Goal: Find specific page/section: Find specific page/section

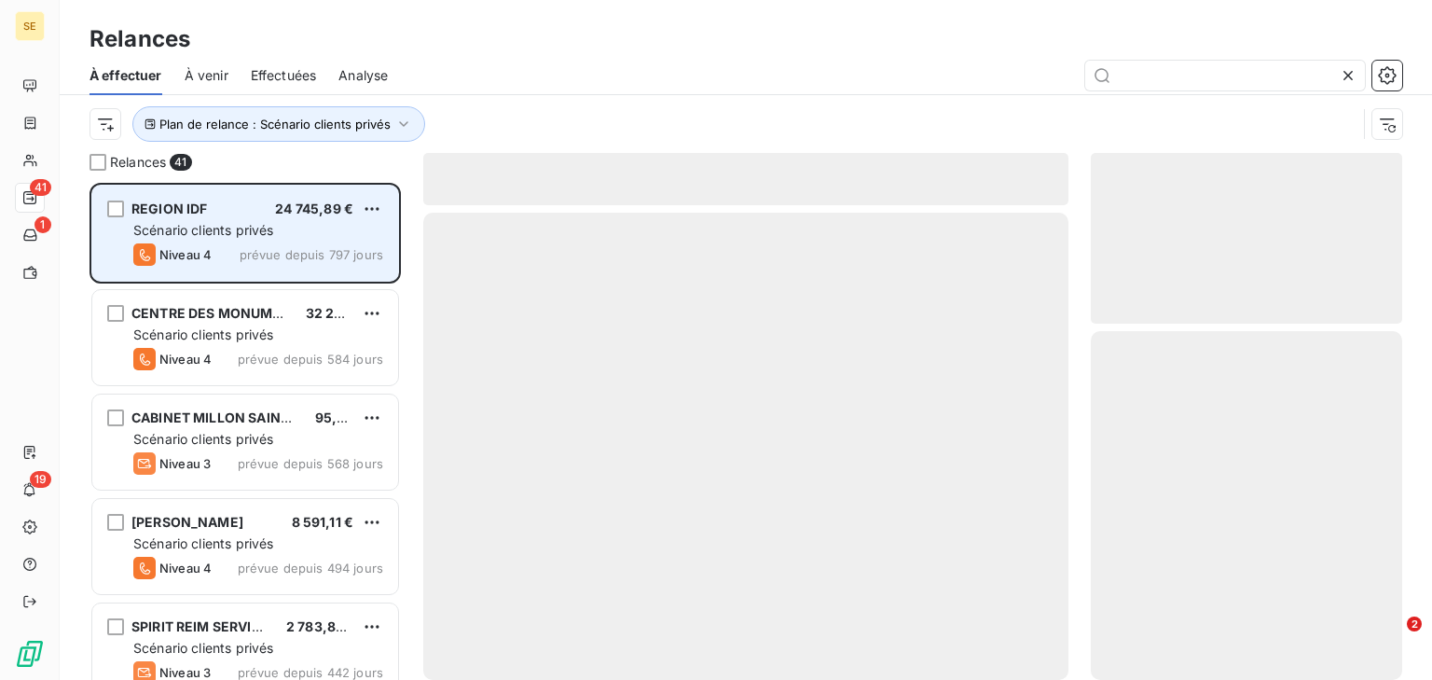
scroll to position [485, 299]
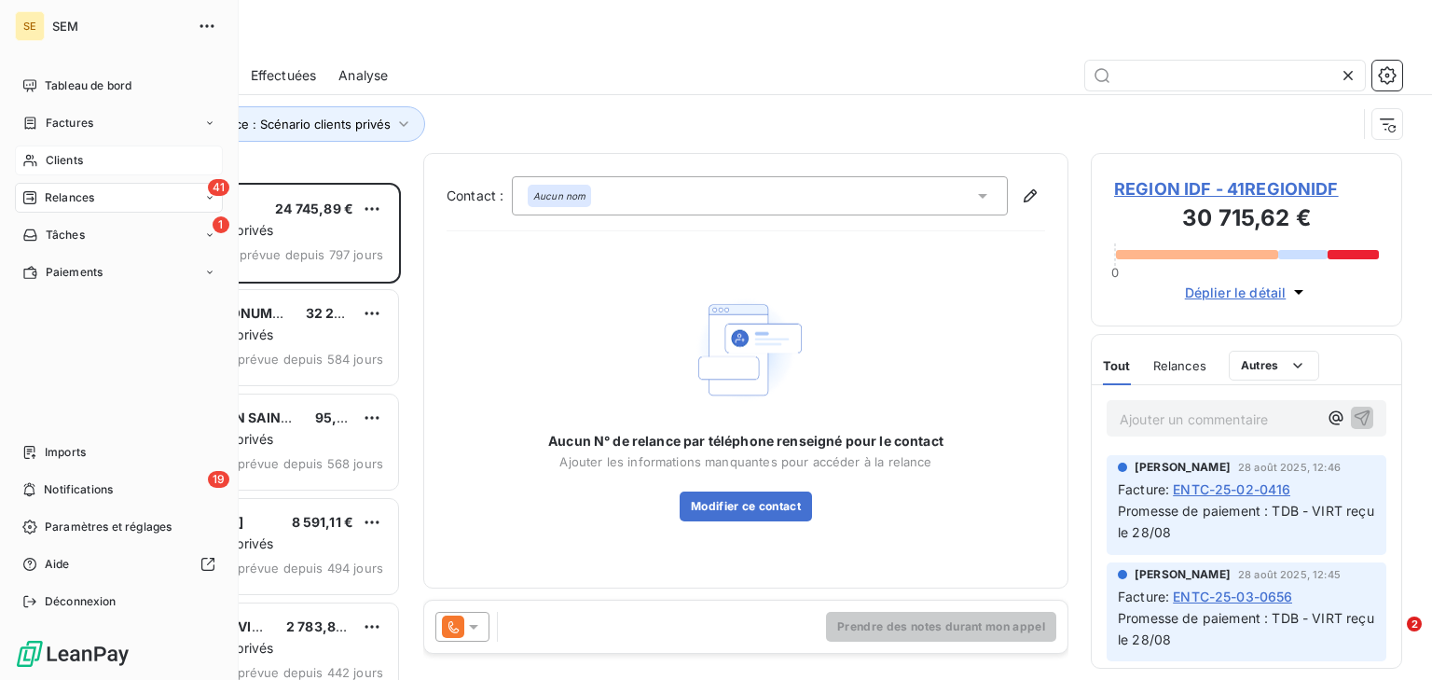
click at [48, 165] on span "Clients" at bounding box center [64, 160] width 37 height 17
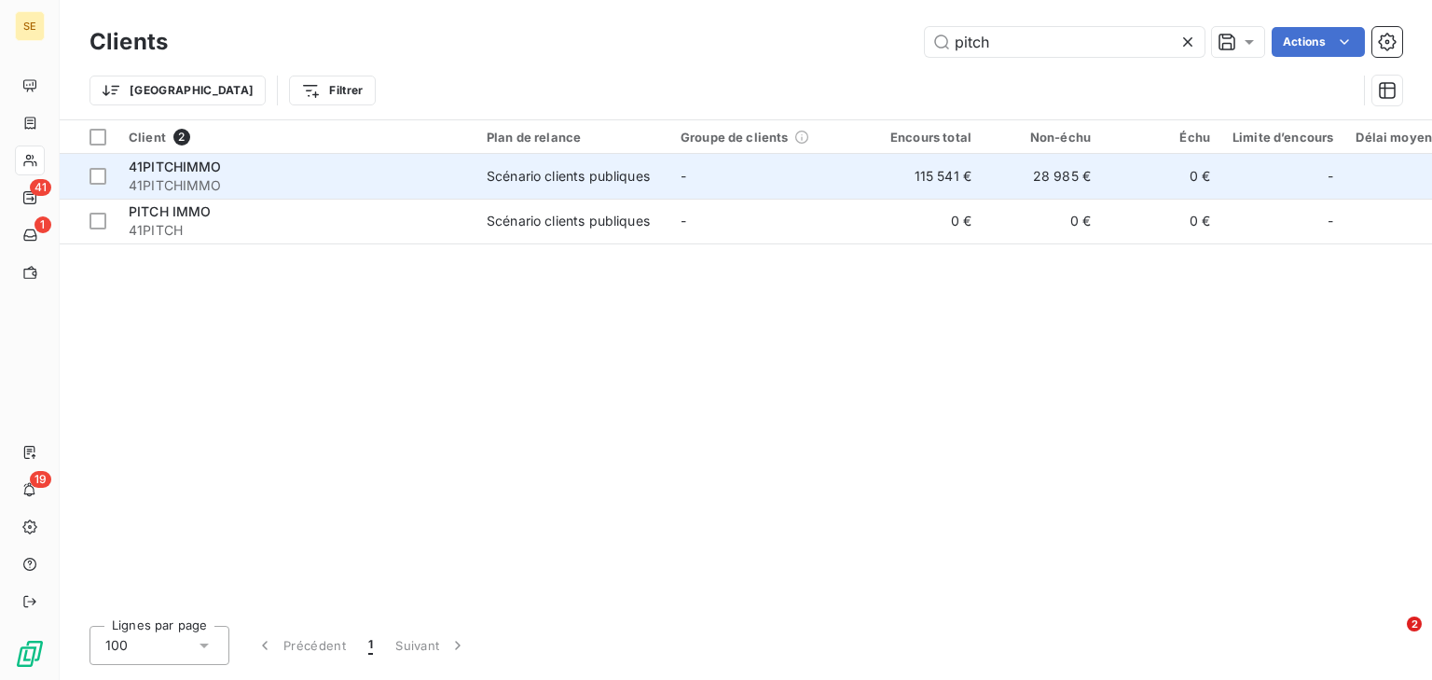
type input "pitch"
click at [462, 185] on span "41PITCHIMMO" at bounding box center [297, 185] width 336 height 19
